Goal: Information Seeking & Learning: Learn about a topic

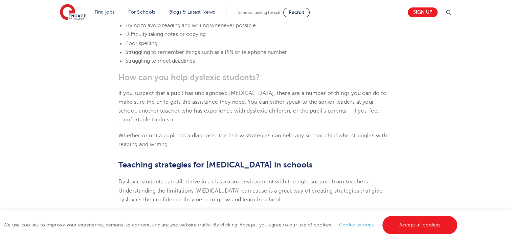
scroll to position [1083, 0]
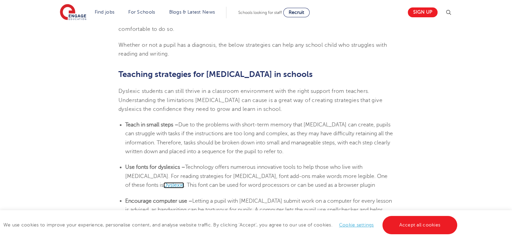
click at [184, 182] on span "Dyslexie" at bounding box center [173, 185] width 21 height 6
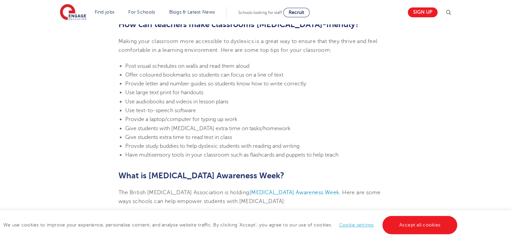
scroll to position [1489, 0]
